Goal: Check status: Check status

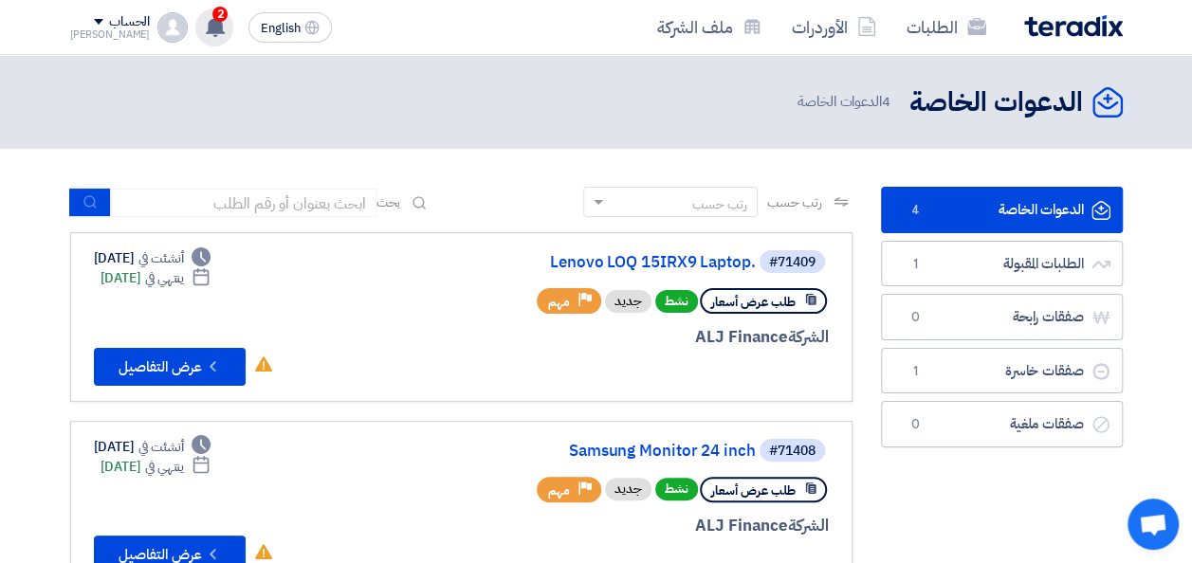
click at [206, 27] on use at bounding box center [215, 26] width 19 height 21
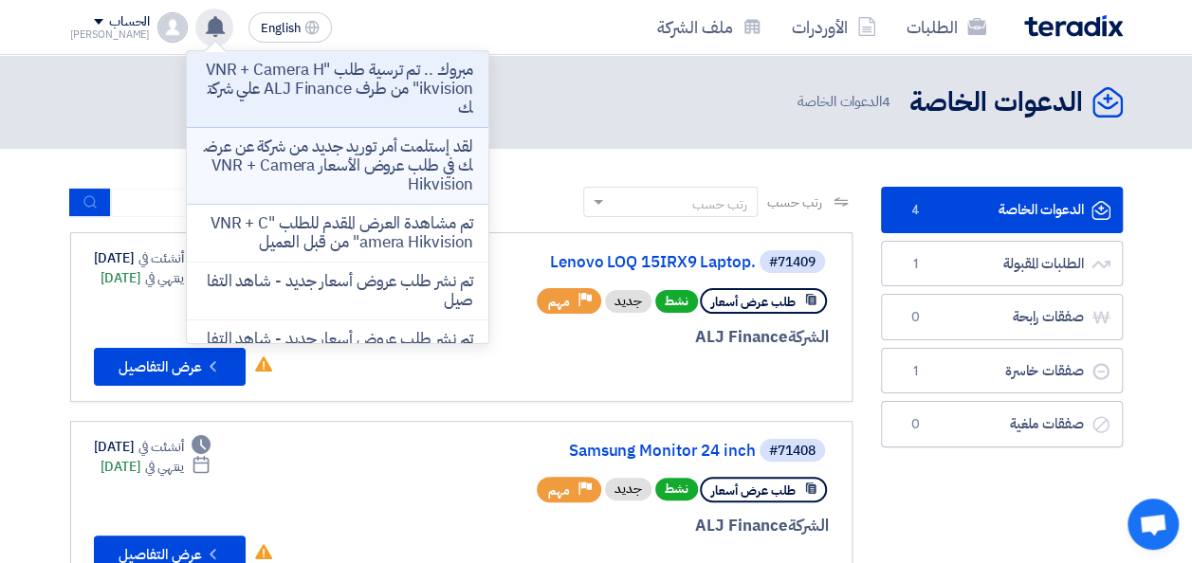
click at [315, 161] on p "لقد إستلمت أمر توريد جديد من شركة عن عرضك في طلب عروض الأسعار VNR + Camera Hikv…" at bounding box center [337, 165] width 271 height 57
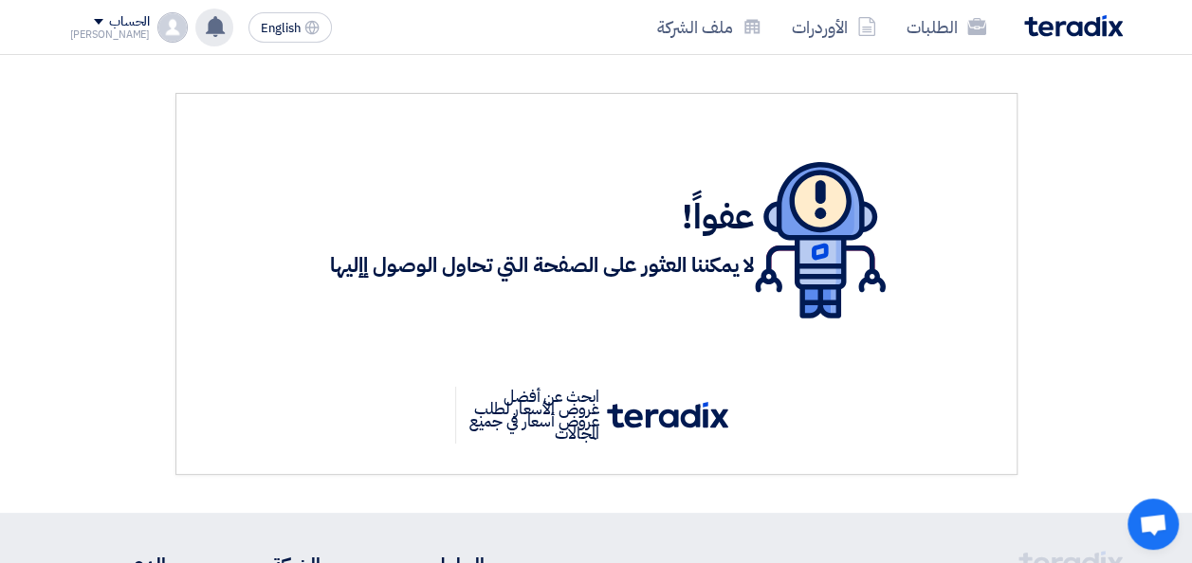
click at [205, 27] on icon at bounding box center [215, 26] width 21 height 21
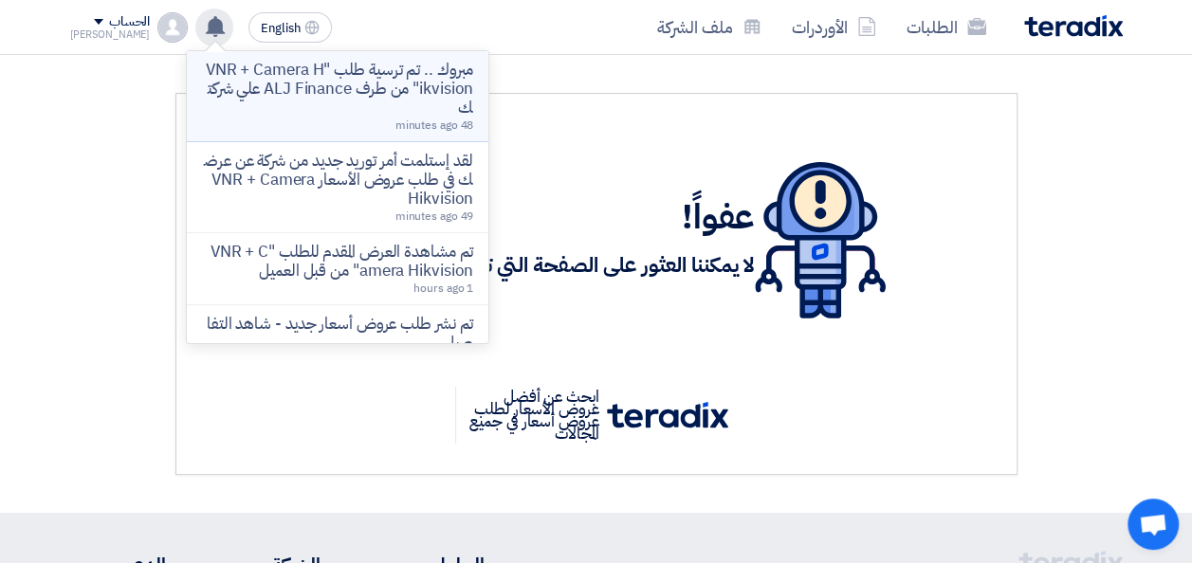
click at [263, 103] on p "مبروك .. تم ترسية طلب "VNR + Camera Hikvision" من طرف ALJ Finance علي شركتك" at bounding box center [337, 89] width 271 height 57
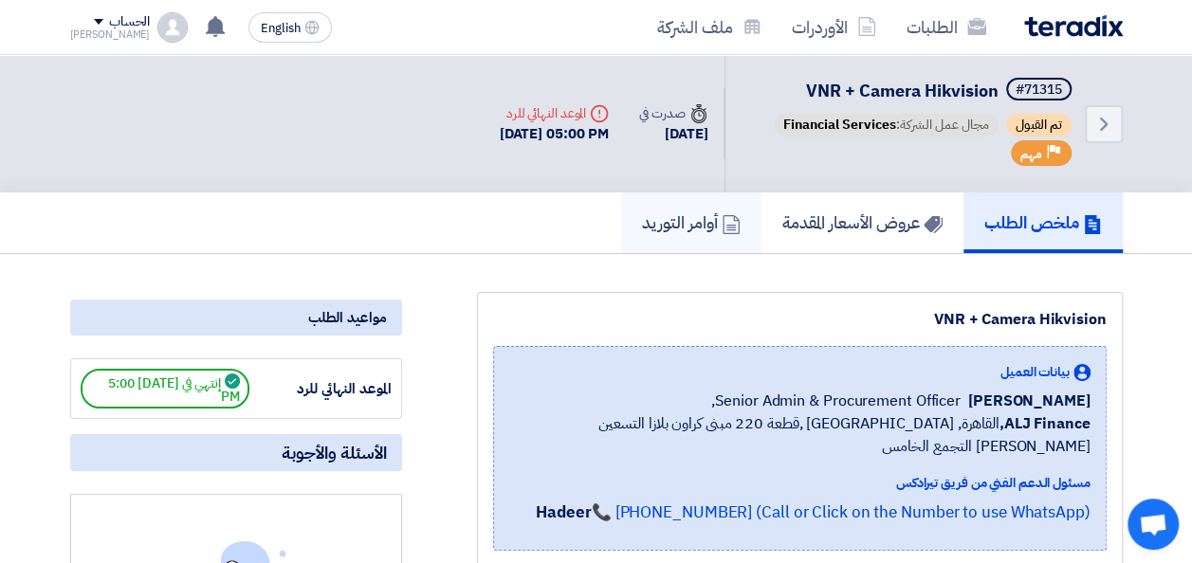
click at [652, 231] on h5 "أوامر التوريد" at bounding box center [691, 222] width 99 height 22
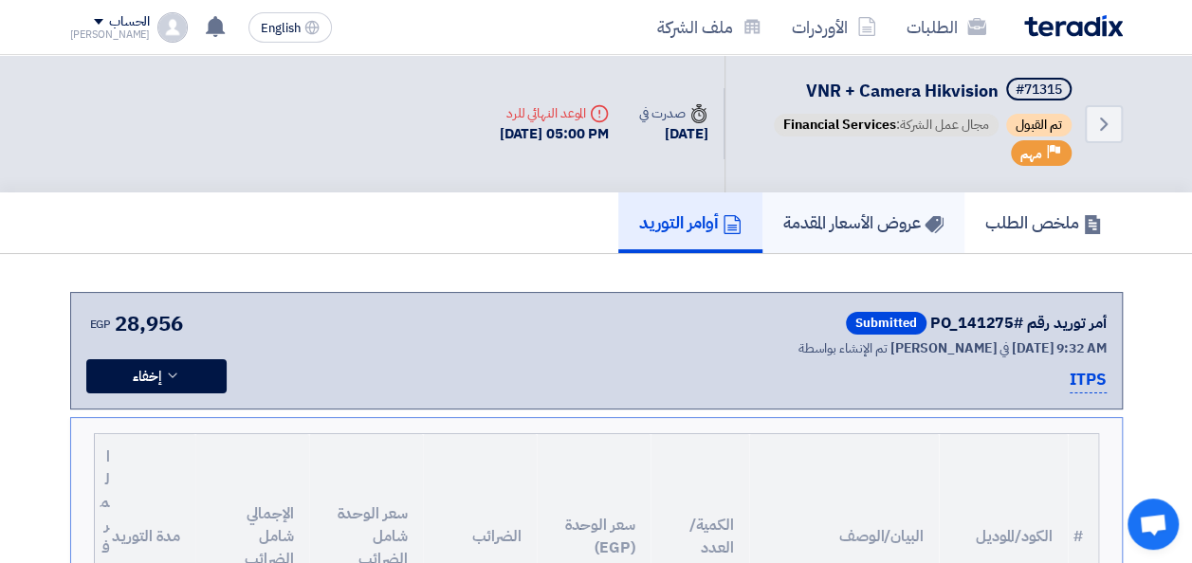
click at [859, 234] on link "عروض الأسعار المقدمة" at bounding box center [863, 222] width 202 height 61
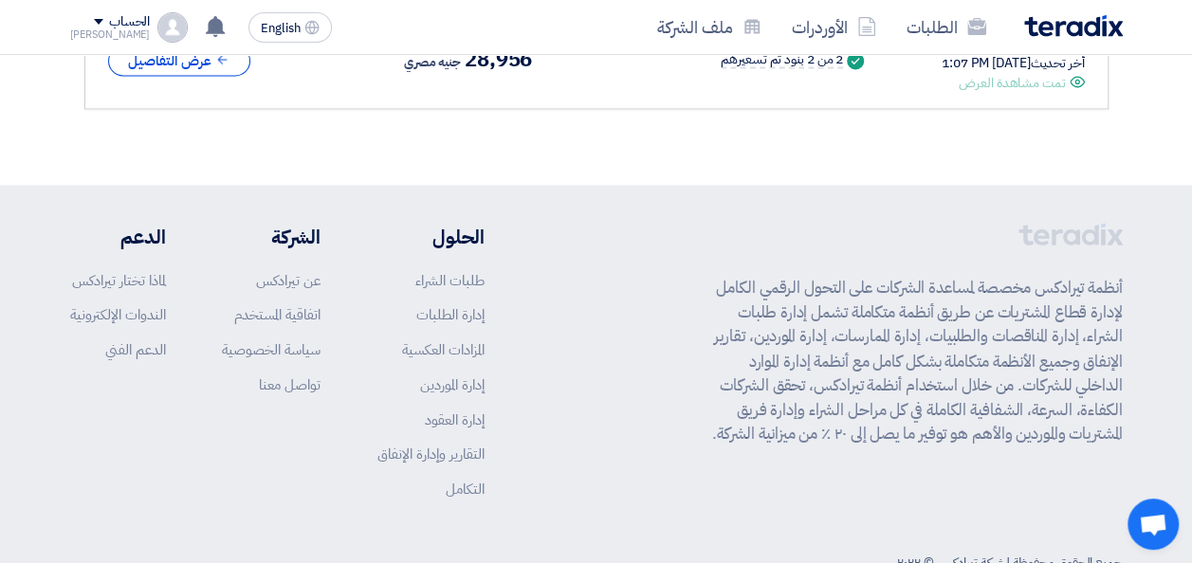
scroll to position [1233, 0]
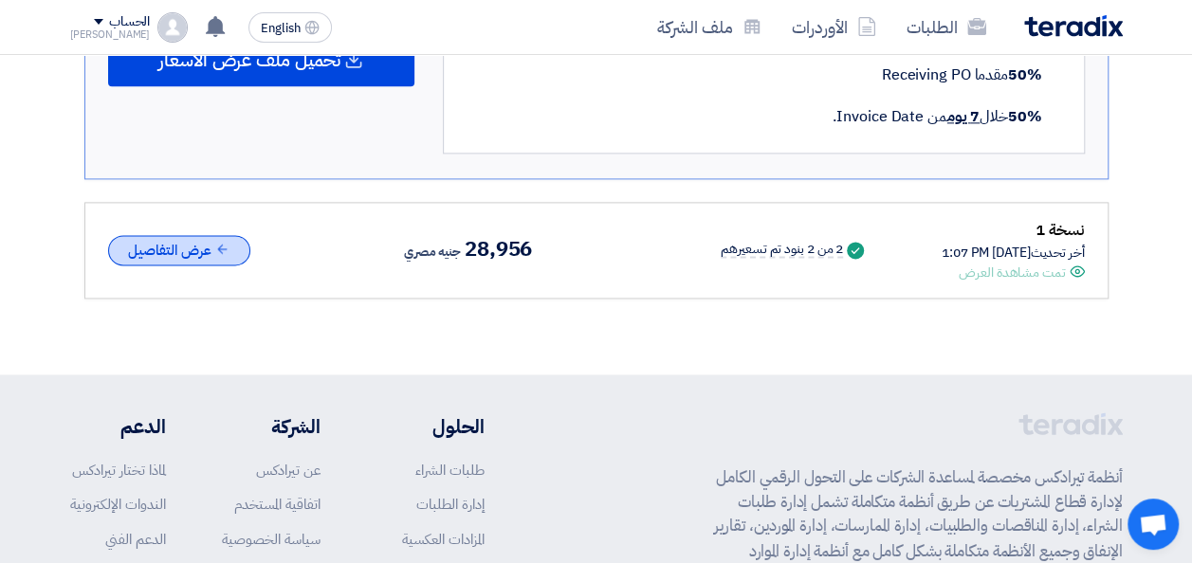
click at [205, 243] on button "عرض التفاصيل" at bounding box center [179, 250] width 142 height 31
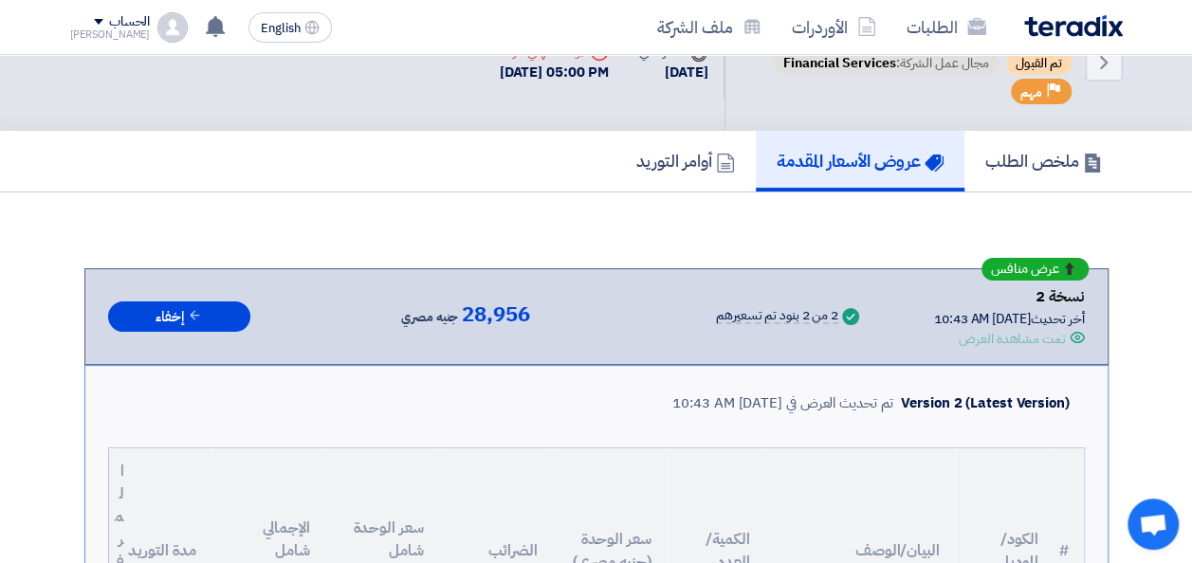
scroll to position [0, 0]
